Goal: Task Accomplishment & Management: Manage account settings

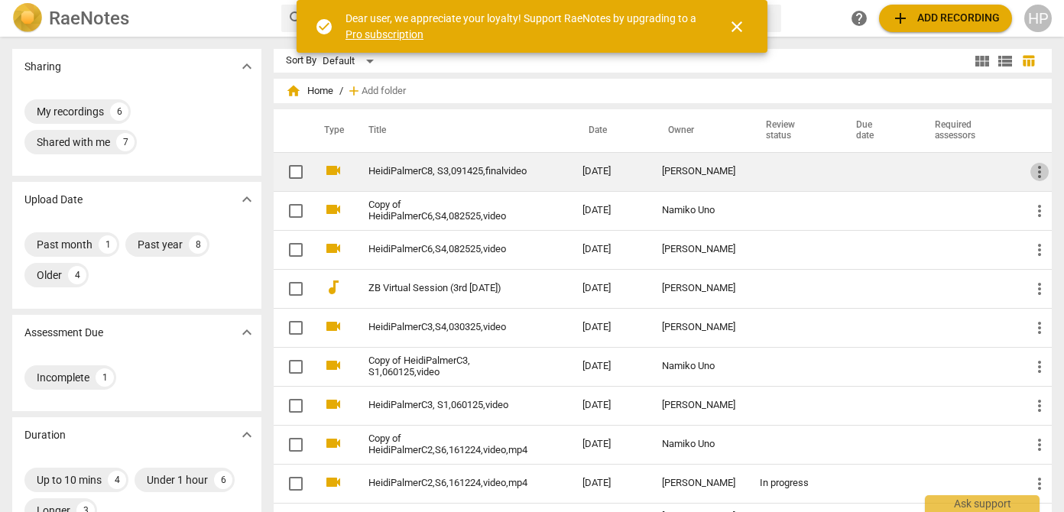
click at [1032, 165] on span "more_vert" at bounding box center [1039, 172] width 18 height 18
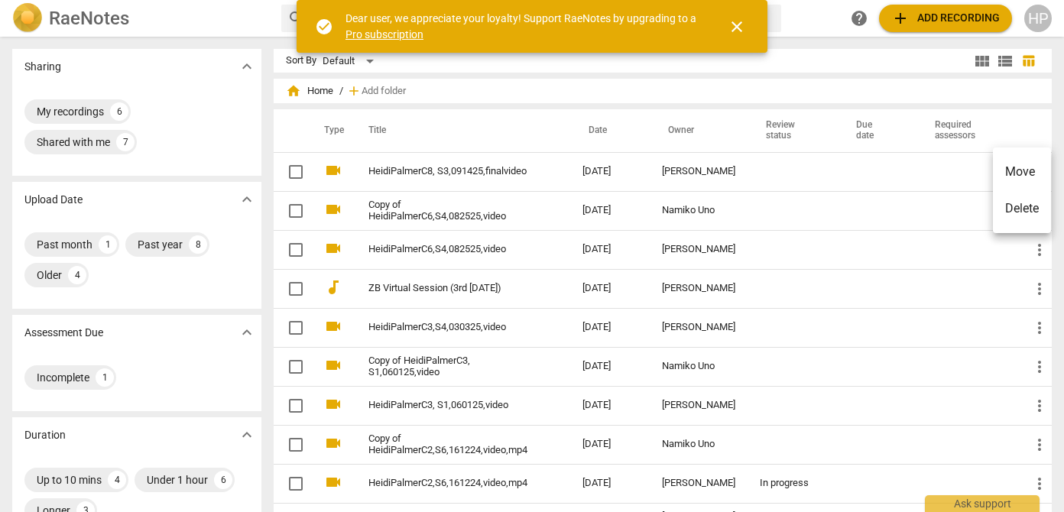
click at [917, 170] on div at bounding box center [532, 256] width 1064 height 512
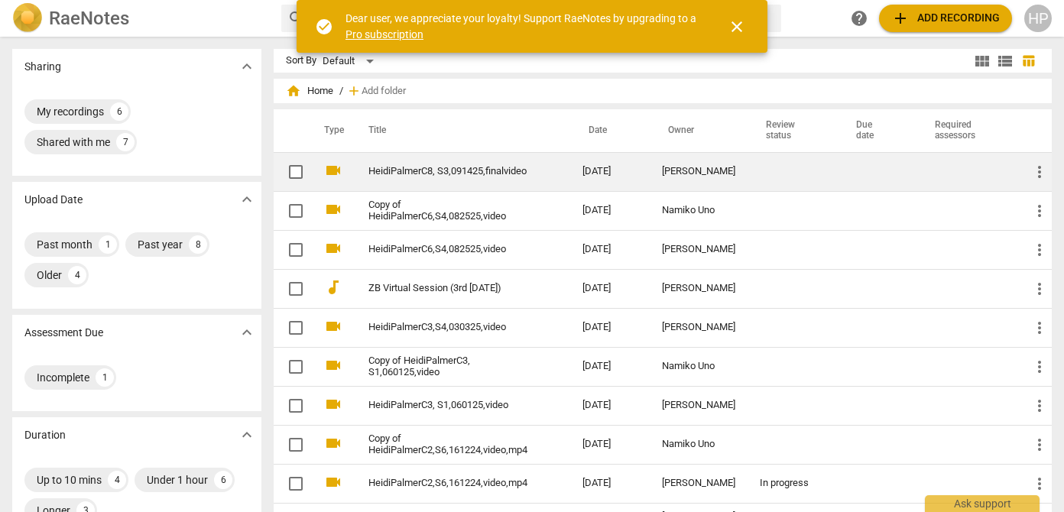
click at [499, 172] on link "HeidiPalmerC8, S3,091425,finalvideo" at bounding box center [447, 171] width 159 height 11
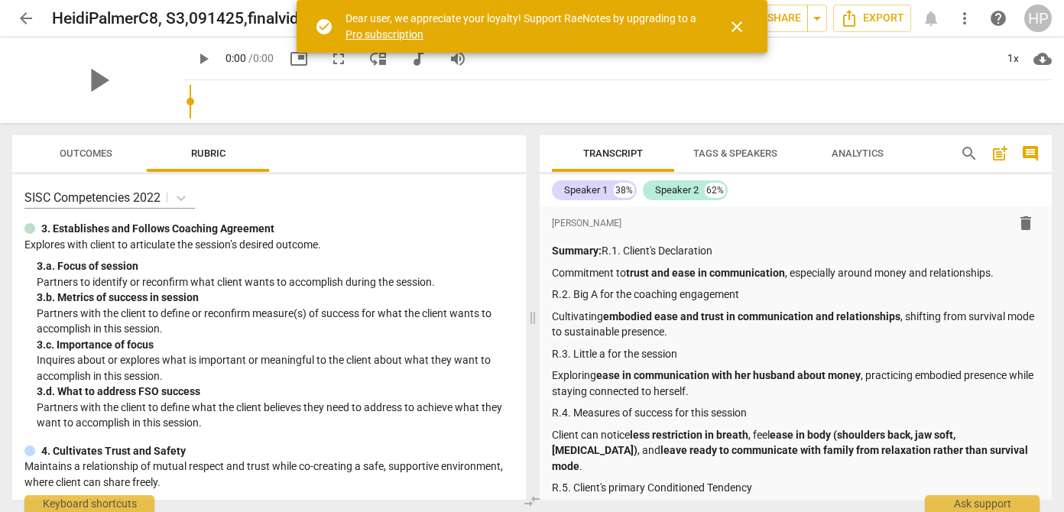
click at [735, 28] on span "close" at bounding box center [737, 27] width 18 height 18
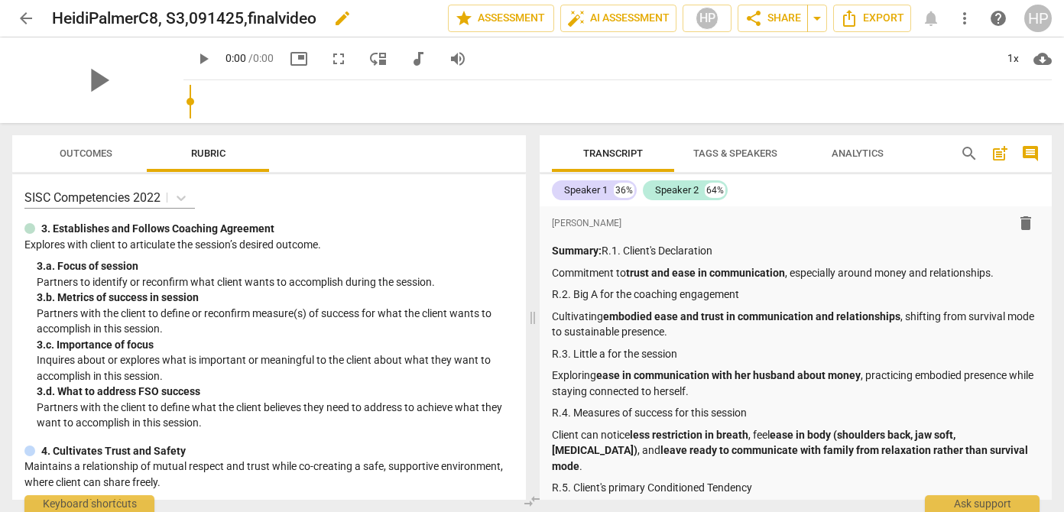
click at [232, 18] on h2 "HeidiPalmerC8, S3,091425,finalvideo" at bounding box center [184, 18] width 264 height 19
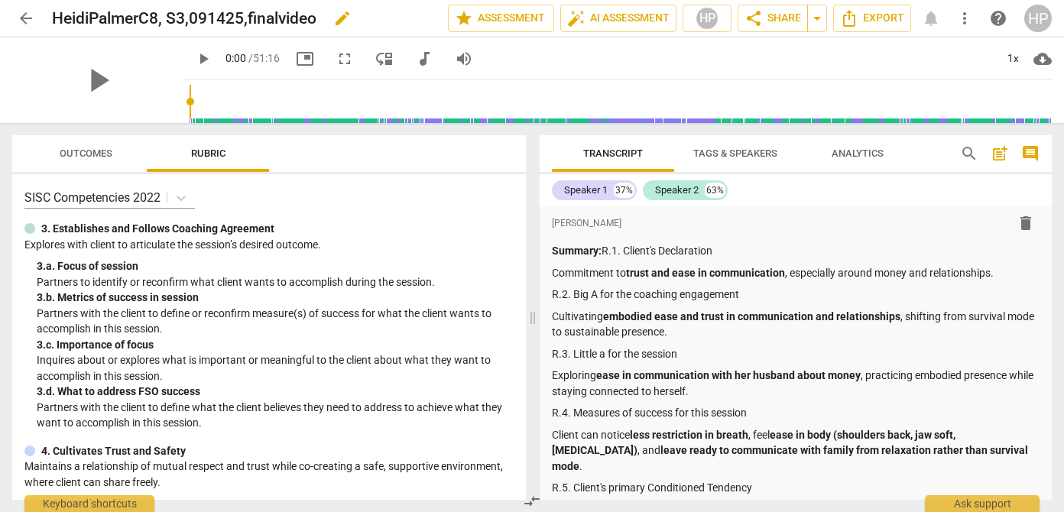
click at [348, 21] on span "edit" at bounding box center [342, 18] width 18 height 18
type input "HeidiPalmerC8, S3,091425,SISCFinal"
click at [392, 22] on span "done" at bounding box center [394, 18] width 18 height 18
click at [764, 20] on span "share Share" at bounding box center [773, 18] width 57 height 18
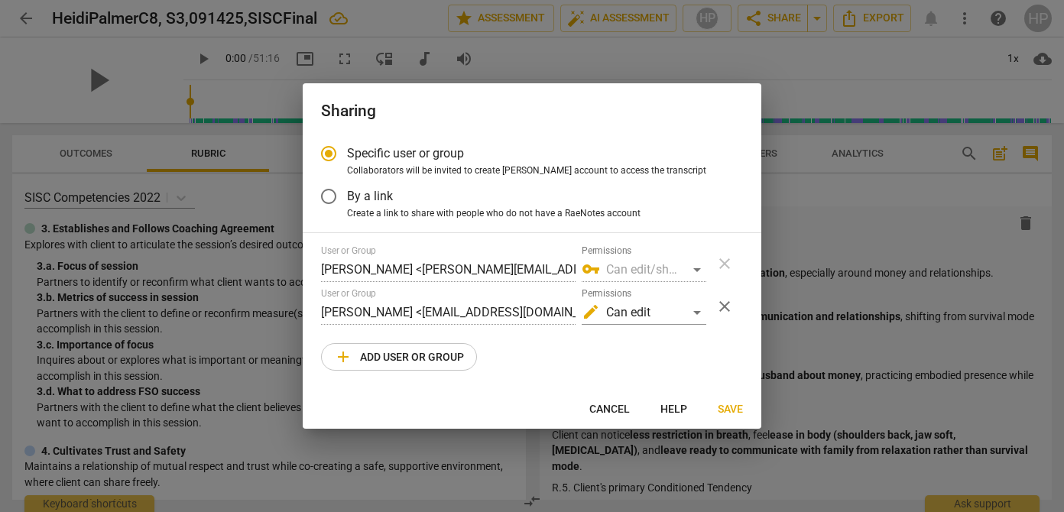
click at [735, 410] on span "Save" at bounding box center [730, 409] width 25 height 15
radio input "false"
